Goal: Task Accomplishment & Management: Use online tool/utility

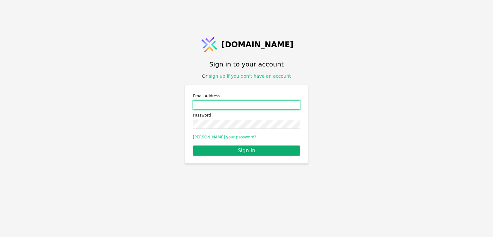
type input "[EMAIL_ADDRESS][DOMAIN_NAME]"
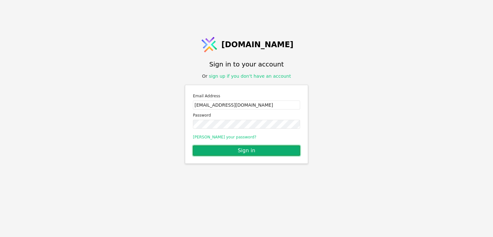
click at [235, 150] on button "Sign in" at bounding box center [246, 150] width 107 height 10
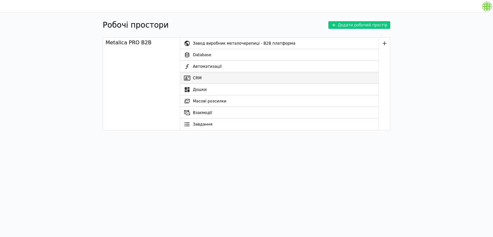
click at [196, 75] on link "CRM" at bounding box center [279, 78] width 198 height 12
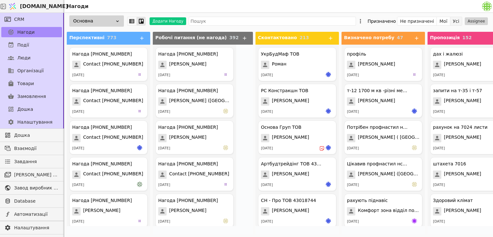
click at [459, 21] on button "Усі" at bounding box center [456, 21] width 12 height 9
click at [119, 21] on icon at bounding box center [117, 21] width 5 height 5
click at [30, 60] on link "Люди" at bounding box center [31, 58] width 61 height 10
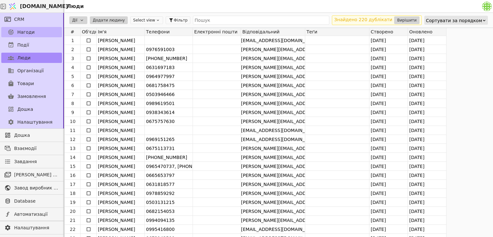
click at [27, 31] on span "Нагоди" at bounding box center [25, 32] width 17 height 7
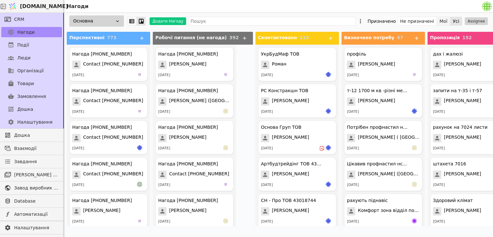
click at [448, 21] on button "Мої" at bounding box center [443, 21] width 13 height 9
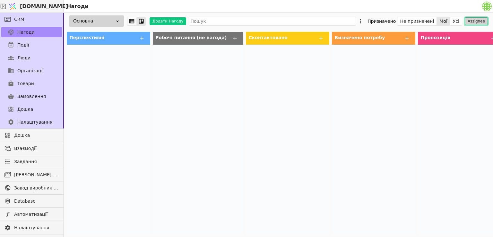
click at [472, 21] on button "Assignee" at bounding box center [475, 21] width 23 height 8
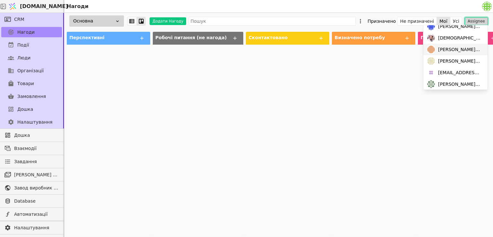
scroll to position [64, 0]
click at [440, 72] on span "[PERSON_NAME][DOMAIN_NAME][EMAIL_ADDRESS][DOMAIN_NAME]" at bounding box center [459, 72] width 43 height 7
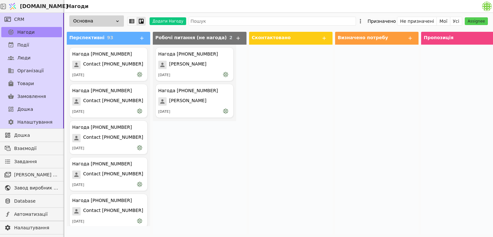
click at [289, 104] on div at bounding box center [290, 140] width 83 height 190
click at [81, 38] on span "Перспективні" at bounding box center [86, 37] width 35 height 5
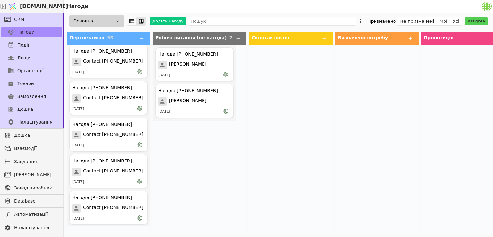
scroll to position [3053, 0]
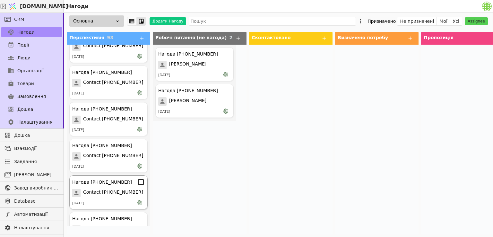
click at [86, 196] on span "Contact [PHONE_NUMBER]" at bounding box center [113, 193] width 60 height 8
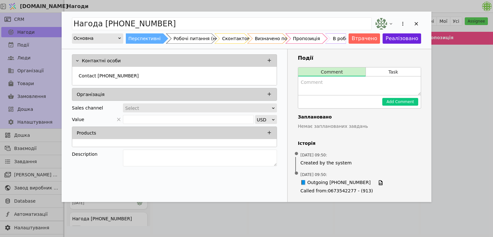
click at [319, 39] on div "Пропозиція" at bounding box center [306, 38] width 27 height 10
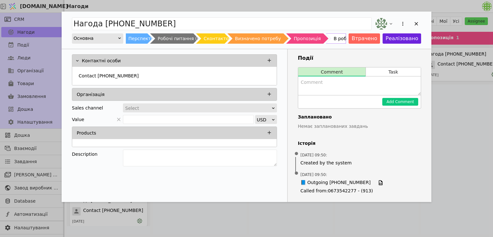
click at [276, 39] on div "Визначено потребу" at bounding box center [258, 38] width 46 height 10
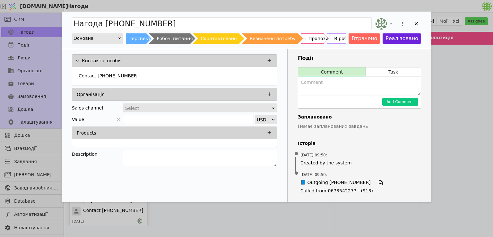
click at [229, 36] on div "Сконтактовано" at bounding box center [218, 38] width 36 height 10
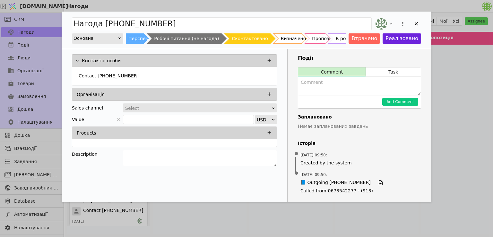
click at [189, 39] on div "Робочі питання (не нагода)" at bounding box center [186, 38] width 65 height 10
click at [419, 23] on icon "Add Opportunity" at bounding box center [416, 24] width 6 height 6
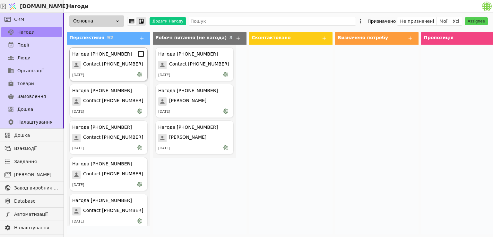
click at [115, 60] on div "Нагода [PHONE_NUMBER] Contact [PHONE_NUMBER] [DATE]" at bounding box center [108, 64] width 78 height 34
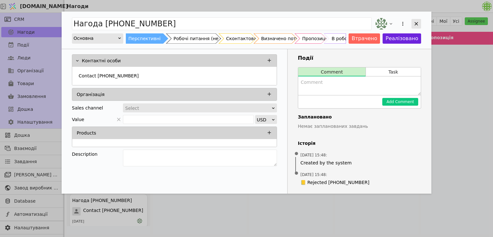
click at [416, 22] on icon "Add Opportunity" at bounding box center [416, 24] width 6 height 6
